Goal: Entertainment & Leisure: Consume media (video, audio)

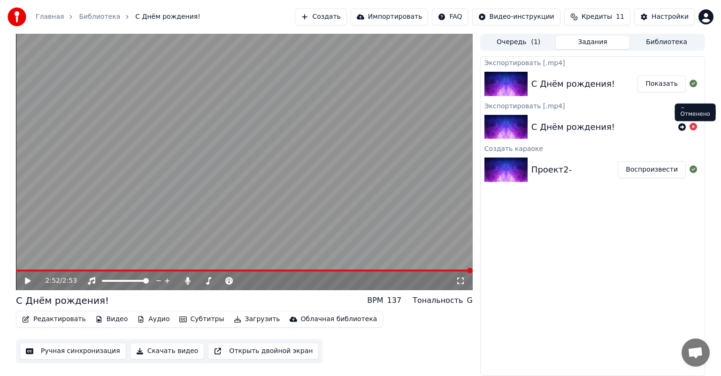
click at [691, 126] on icon at bounding box center [693, 127] width 8 height 8
click at [694, 137] on div "С Днём рождения!" at bounding box center [592, 127] width 224 height 32
click at [284, 282] on icon at bounding box center [284, 280] width 9 height 9
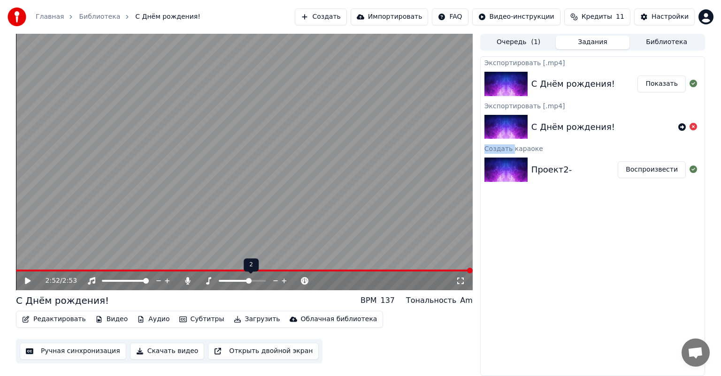
click at [284, 282] on icon at bounding box center [284, 280] width 9 height 9
click at [288, 282] on div "2:52 / 2:53" at bounding box center [251, 280] width 410 height 9
click at [27, 279] on icon at bounding box center [28, 281] width 6 height 7
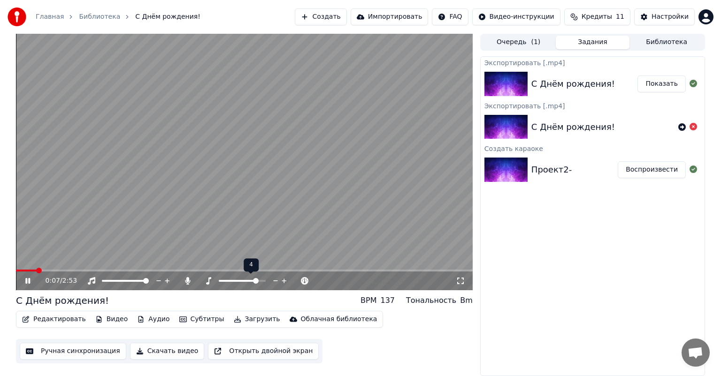
click at [285, 282] on icon at bounding box center [284, 280] width 9 height 9
click at [274, 280] on icon at bounding box center [275, 280] width 9 height 9
click at [283, 280] on icon at bounding box center [284, 280] width 9 height 9
click at [274, 280] on icon at bounding box center [275, 280] width 9 height 9
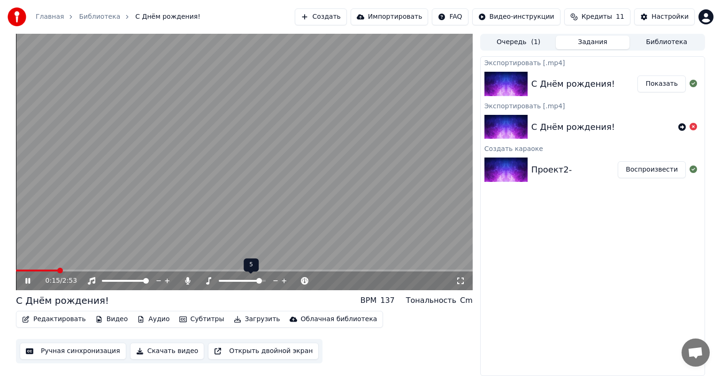
click at [274, 280] on icon at bounding box center [275, 280] width 9 height 9
click at [274, 281] on icon at bounding box center [275, 280] width 9 height 9
click at [274, 281] on icon at bounding box center [275, 281] width 5 height 1
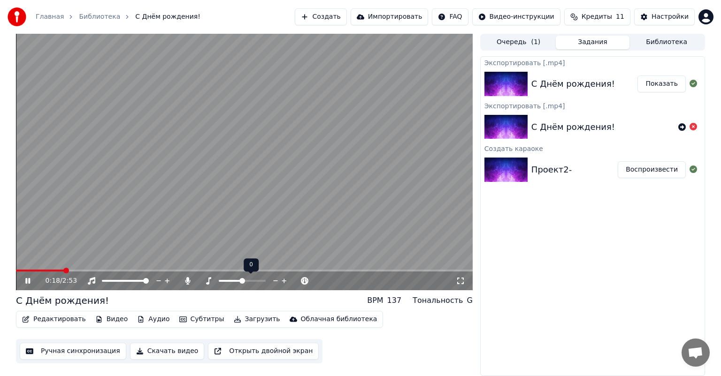
click at [274, 282] on icon at bounding box center [275, 280] width 9 height 9
click at [284, 282] on icon at bounding box center [284, 281] width 5 height 5
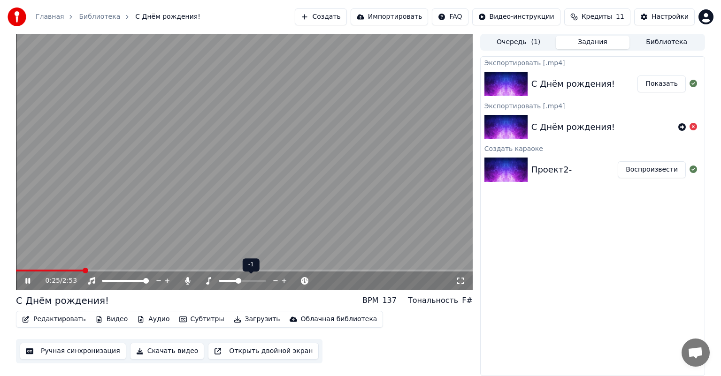
click at [284, 282] on icon at bounding box center [284, 281] width 5 height 5
click at [304, 282] on icon at bounding box center [304, 280] width 9 height 9
click at [304, 282] on icon at bounding box center [304, 281] width 5 height 5
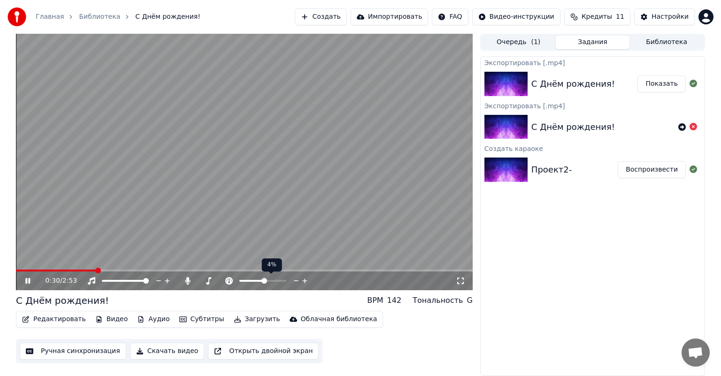
click at [304, 282] on icon at bounding box center [304, 281] width 5 height 5
click at [274, 280] on span at bounding box center [273, 281] width 6 height 6
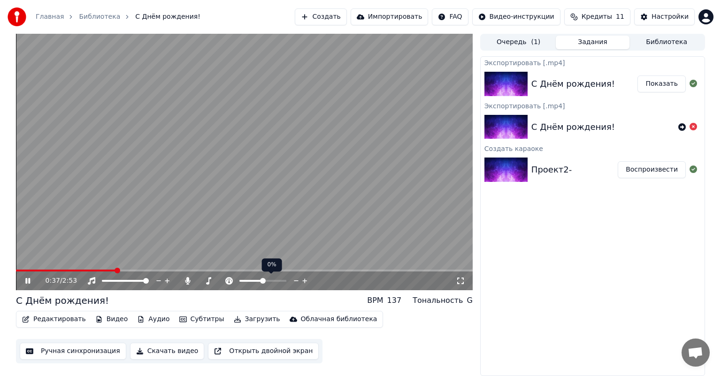
click at [263, 280] on span at bounding box center [263, 281] width 6 height 6
click at [149, 283] on span at bounding box center [146, 281] width 6 height 6
click at [240, 181] on video at bounding box center [244, 162] width 457 height 257
